Goal: Ask a question

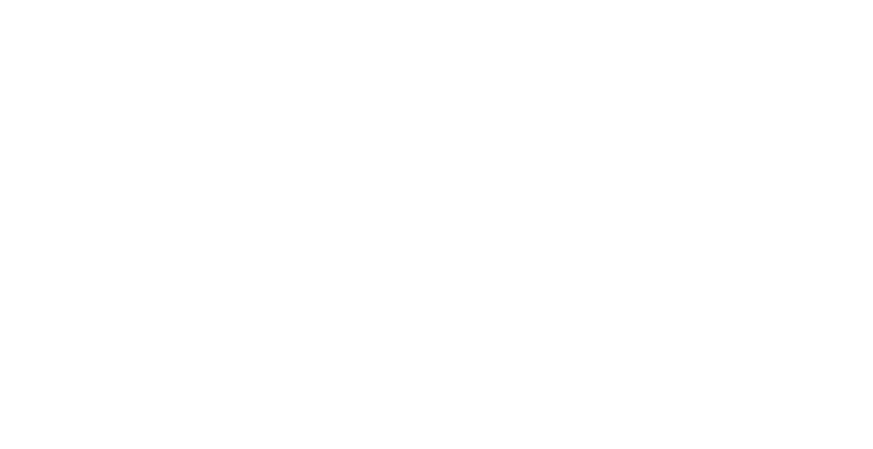
scroll to position [6380, 0]
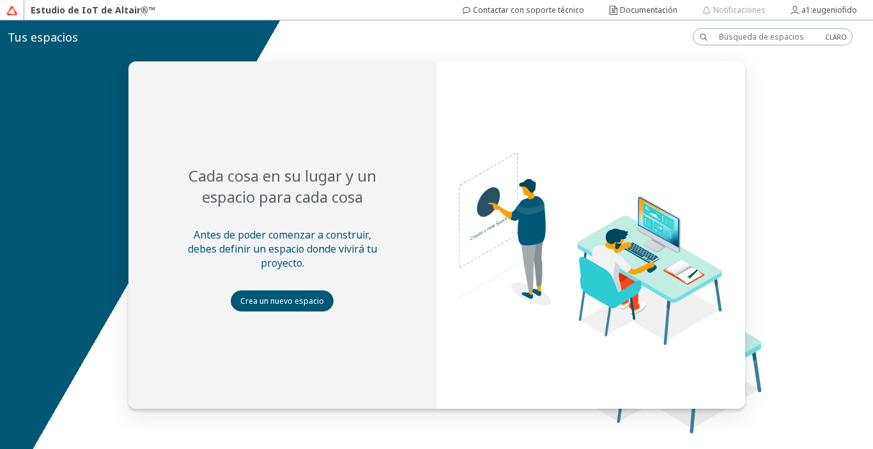
drag, startPoint x: 864, startPoint y: 208, endPoint x: 1320, endPoint y: -56, distance: 526.2
type textarea "CLARO"
click at [873, 0] on html "Estudio de IoT de Altair®™ Cada cosa en su lugar y un espacio para cada cosa An…" at bounding box center [436, 224] width 873 height 449
